Goal: Transaction & Acquisition: Purchase product/service

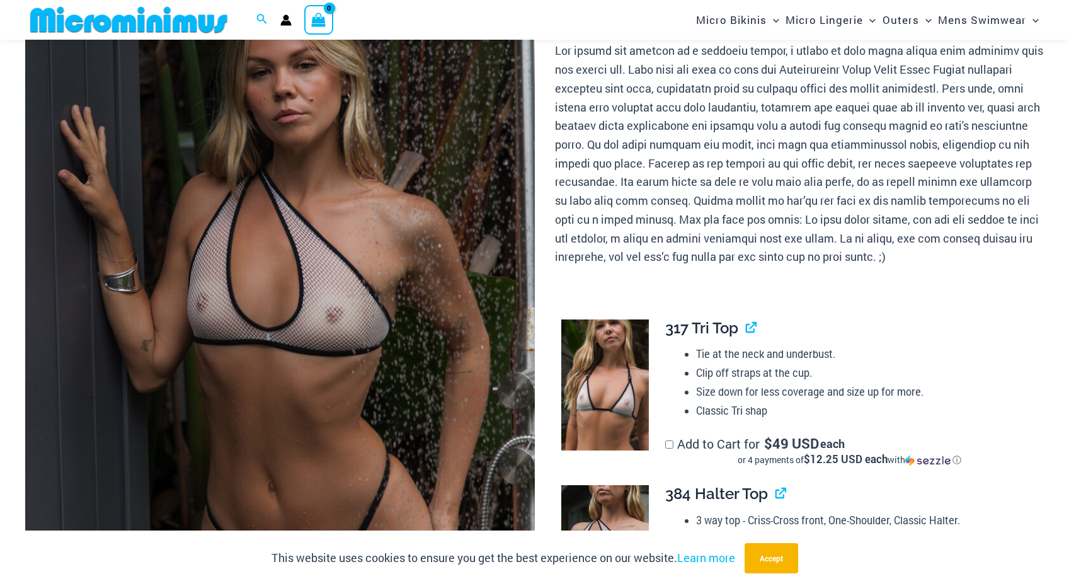
scroll to position [175, 0]
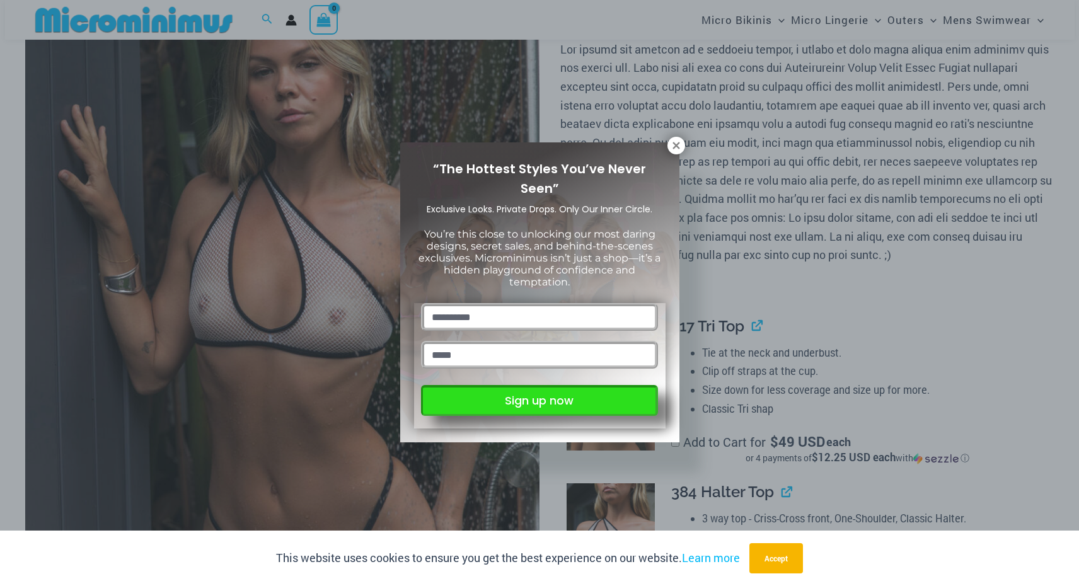
click at [615, 406] on button "Sign up now" at bounding box center [539, 400] width 236 height 31
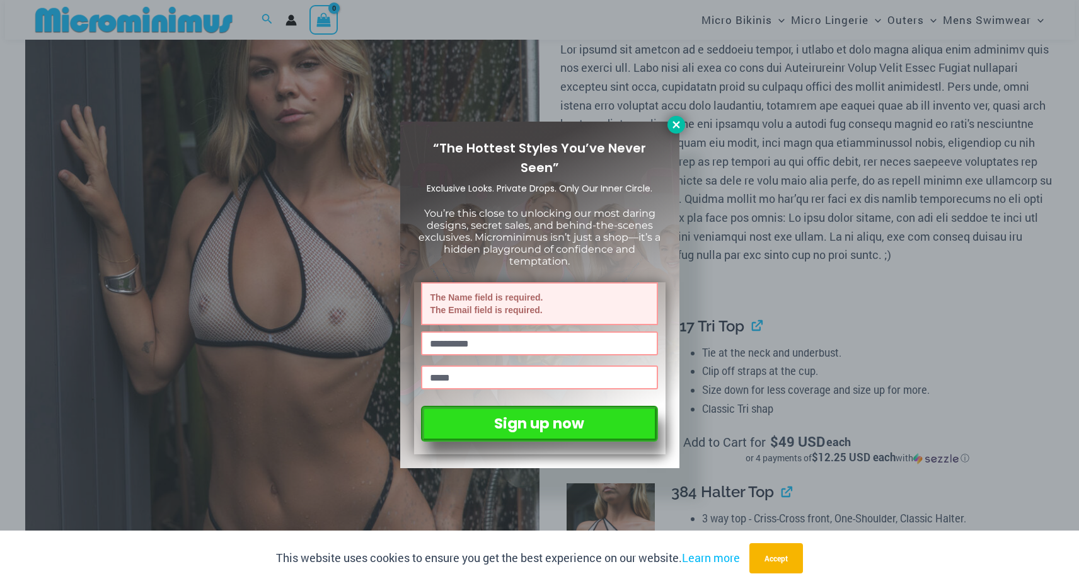
click at [676, 125] on icon at bounding box center [675, 124] width 7 height 7
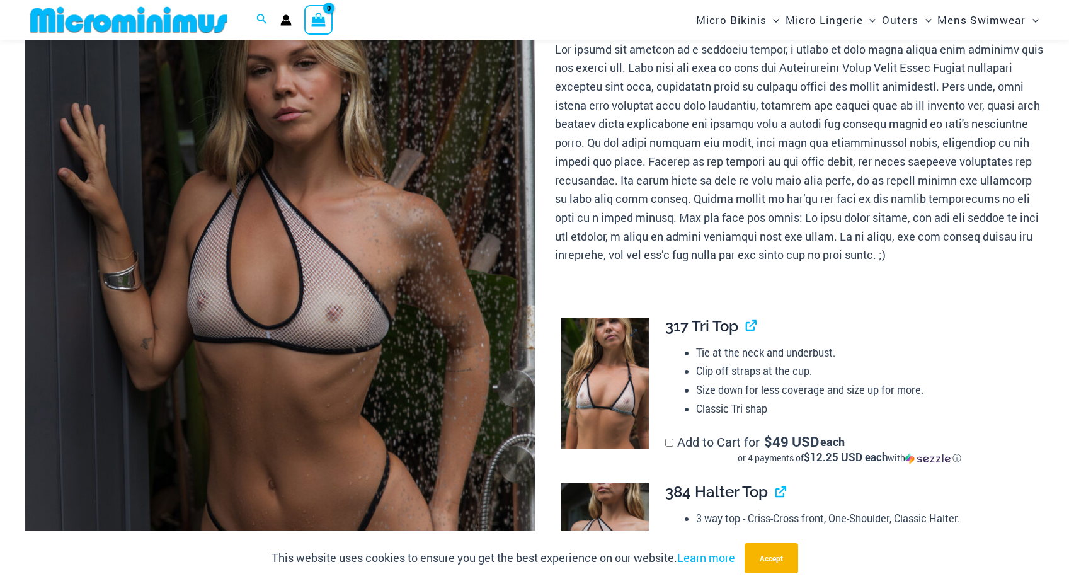
click at [606, 354] on img at bounding box center [605, 384] width 88 height 132
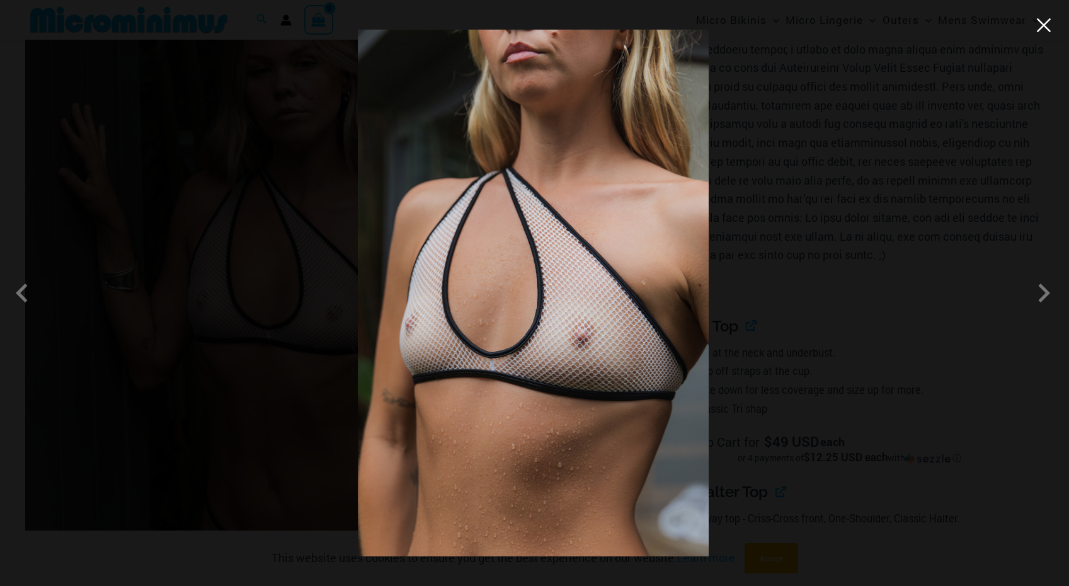
click at [1047, 28] on button "Close" at bounding box center [1043, 25] width 19 height 19
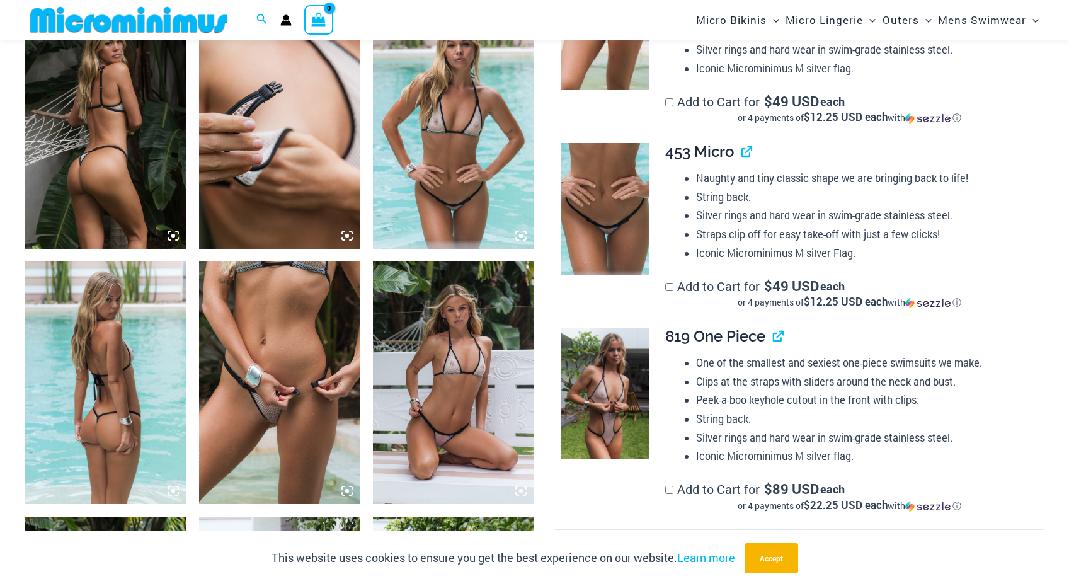
scroll to position [892, 0]
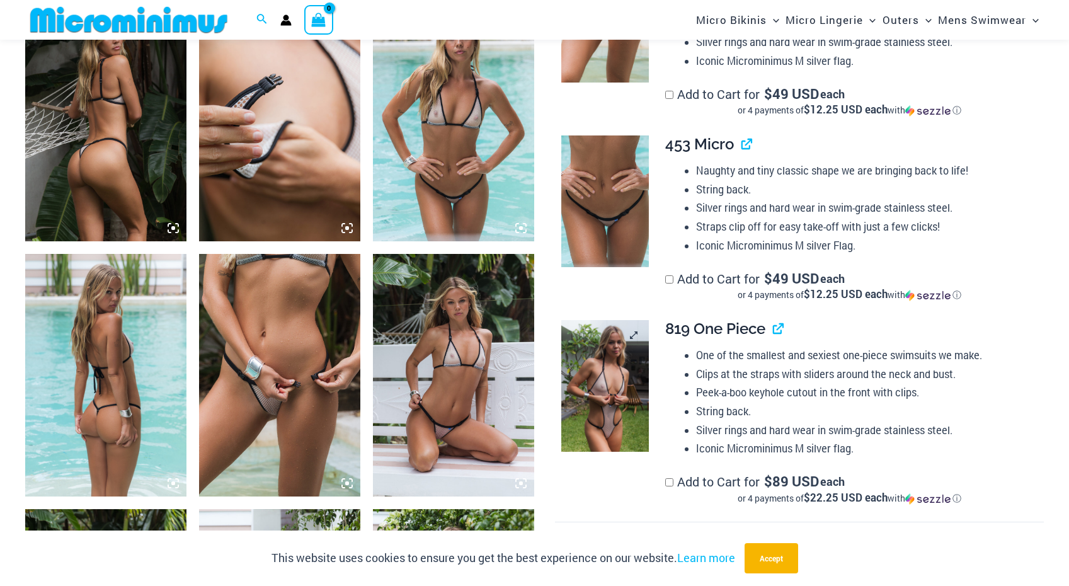
click at [622, 378] on img at bounding box center [605, 386] width 88 height 132
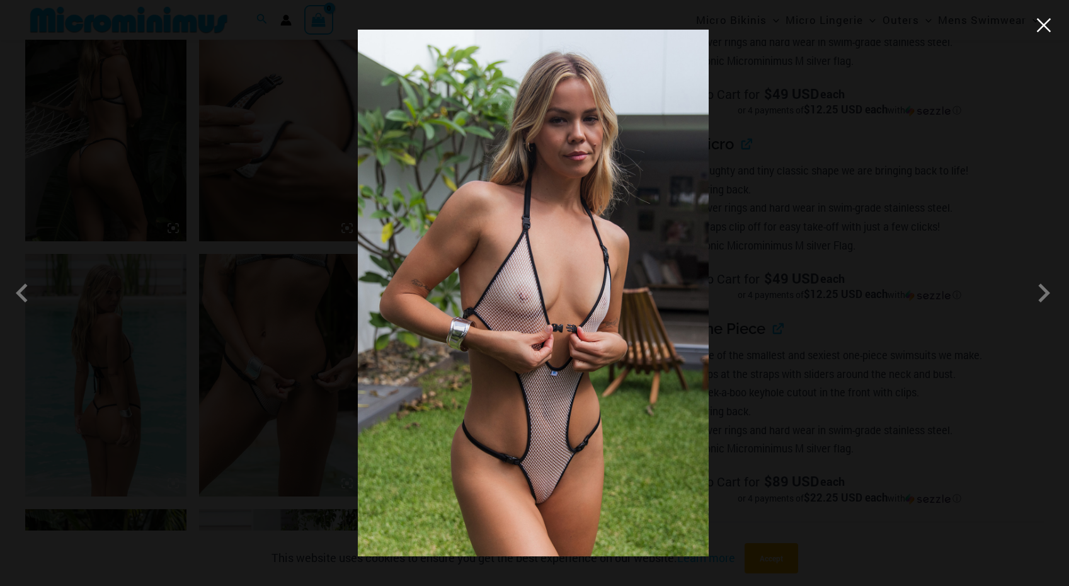
click at [1037, 29] on button "Close" at bounding box center [1043, 25] width 19 height 19
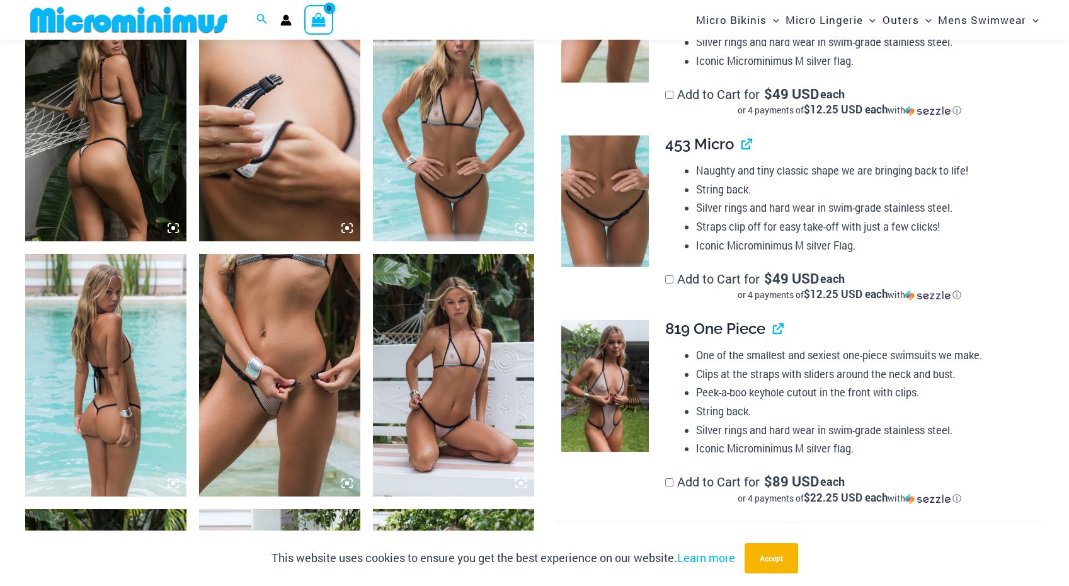
click at [130, 423] on img at bounding box center [105, 375] width 161 height 242
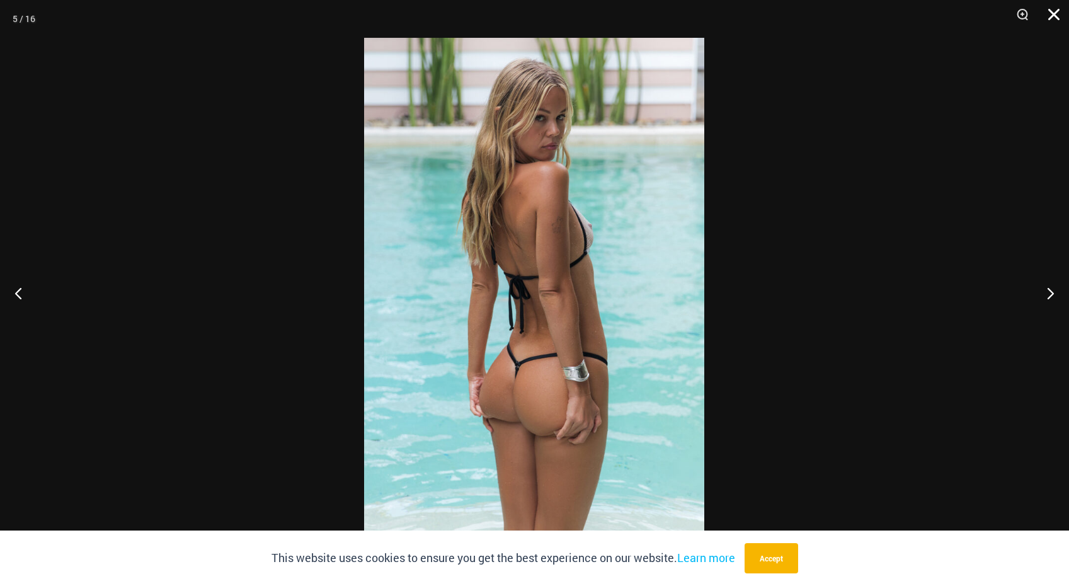
click at [1057, 15] on button "Close" at bounding box center [1049, 19] width 31 height 38
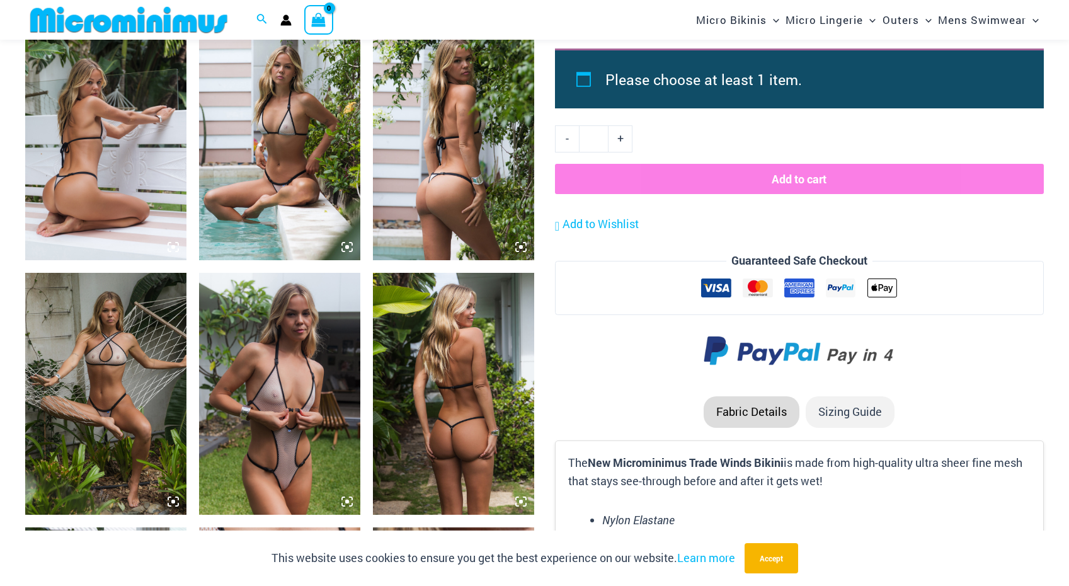
scroll to position [1383, 0]
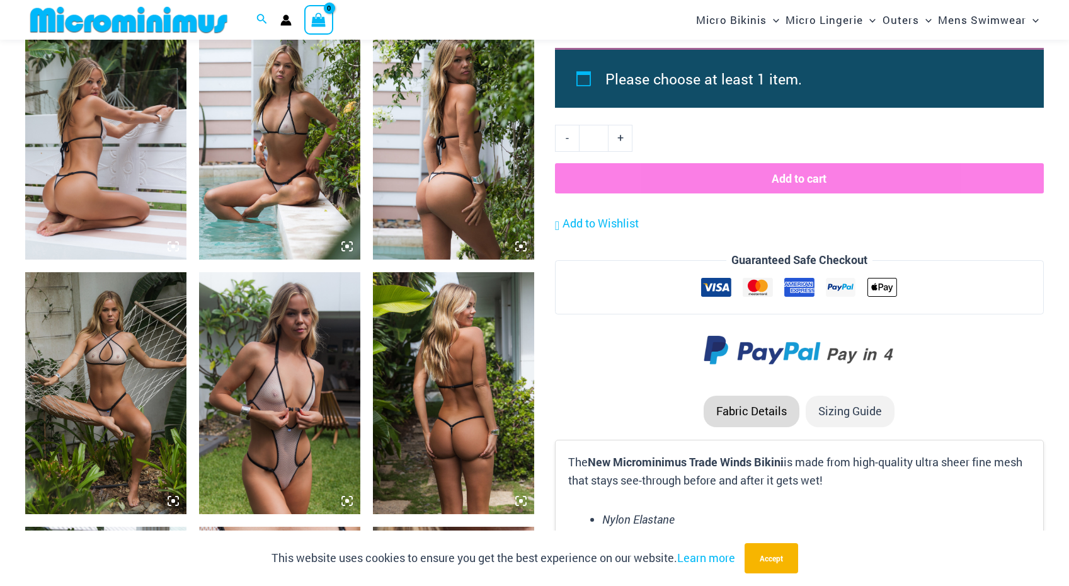
click at [291, 379] on img at bounding box center [279, 393] width 161 height 242
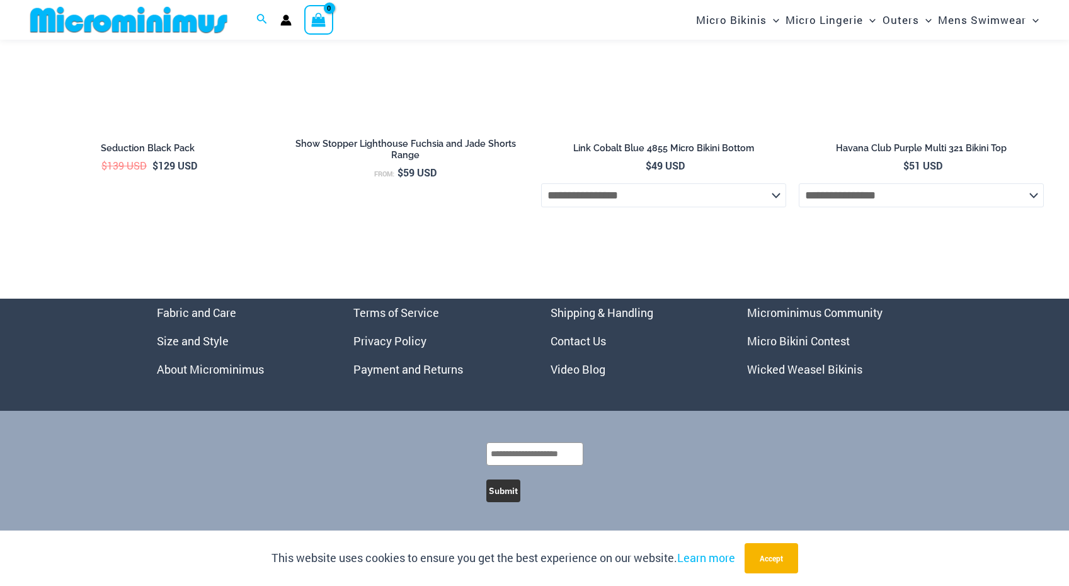
scroll to position [5192, 0]
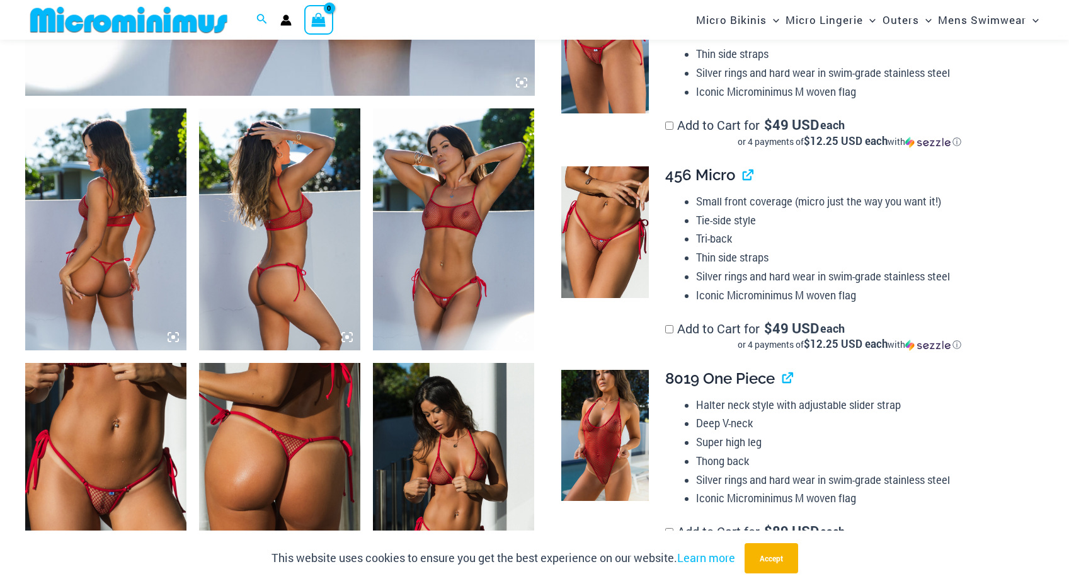
scroll to position [821, 0]
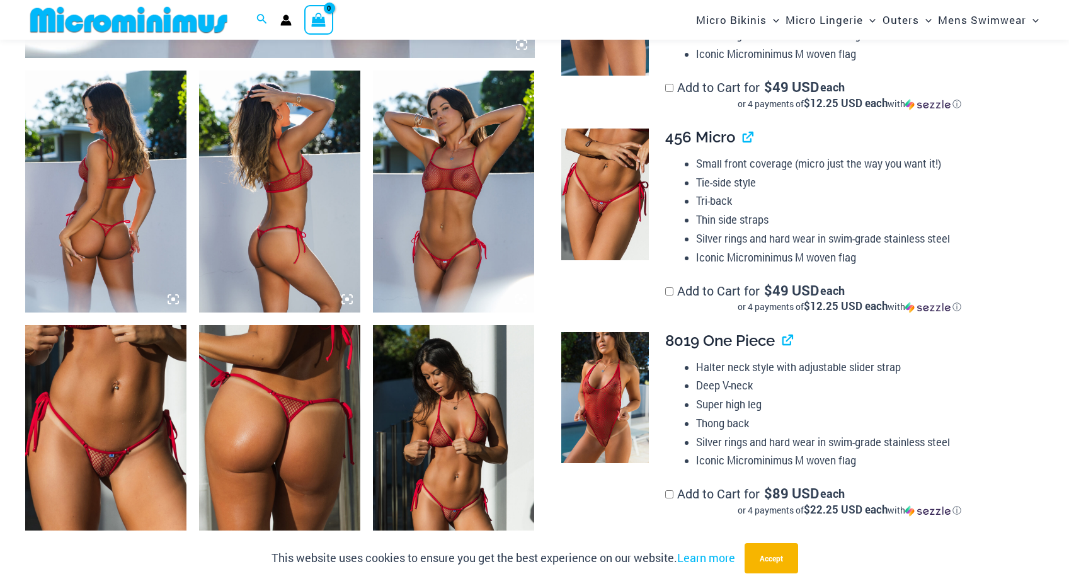
click at [471, 411] on img at bounding box center [453, 446] width 161 height 242
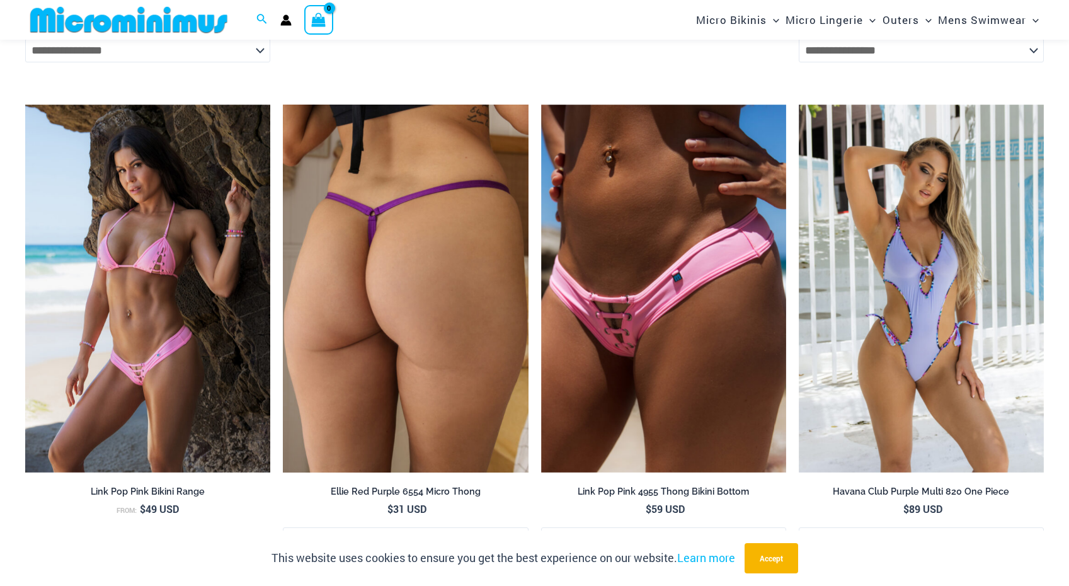
scroll to position [3103, 0]
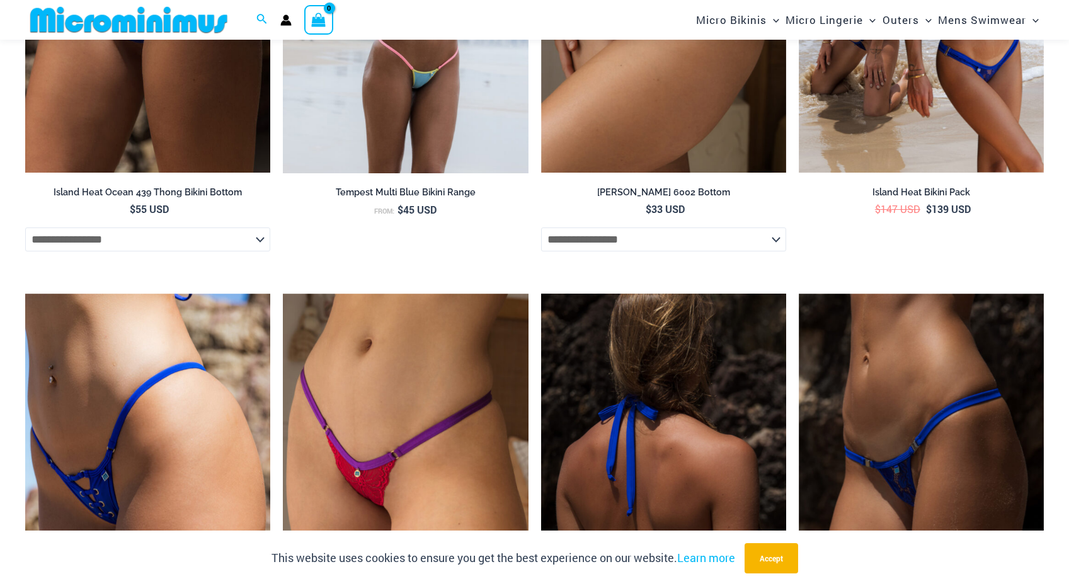
scroll to position [3251, 0]
